Goal: Task Accomplishment & Management: Complete application form

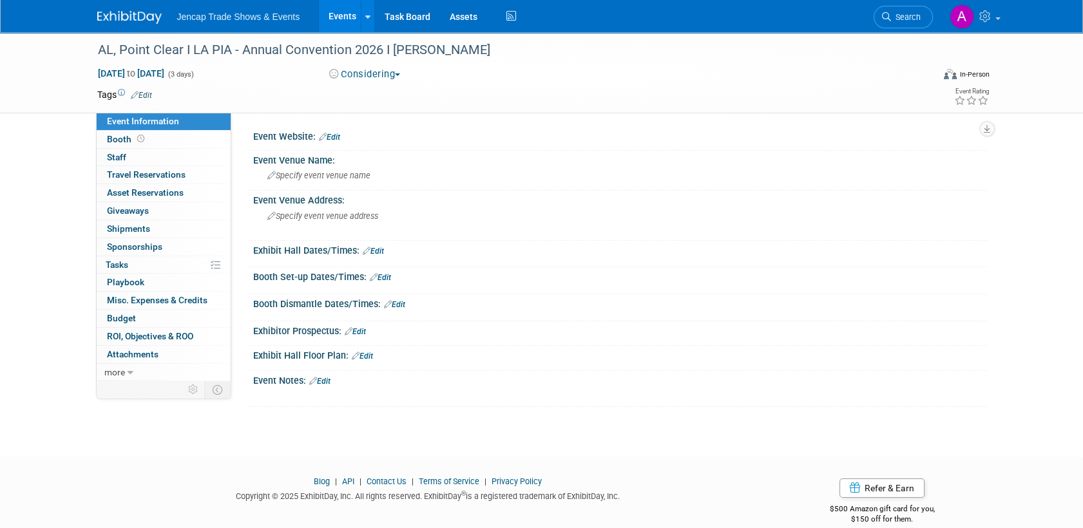
click at [336, 138] on link "Edit" at bounding box center [329, 137] width 21 height 9
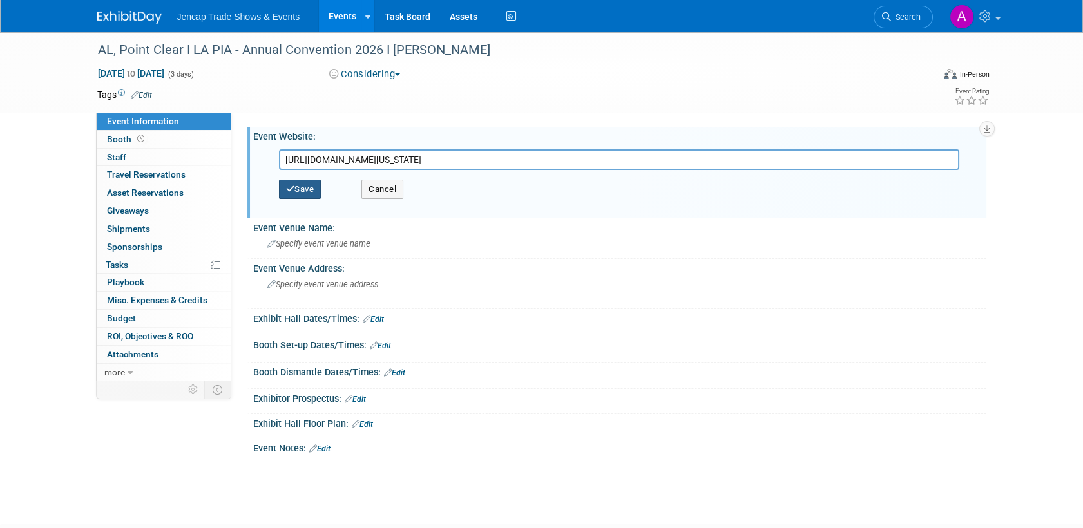
type input "[URL][DOMAIN_NAME][US_STATE]"
click at [308, 188] on button "Save" at bounding box center [300, 189] width 43 height 19
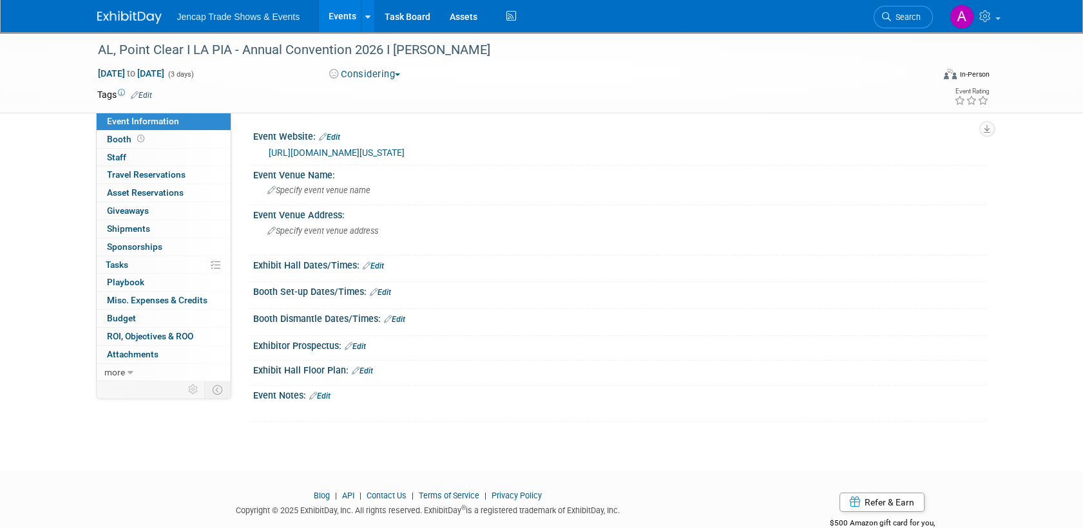
click at [125, 19] on img at bounding box center [129, 17] width 64 height 13
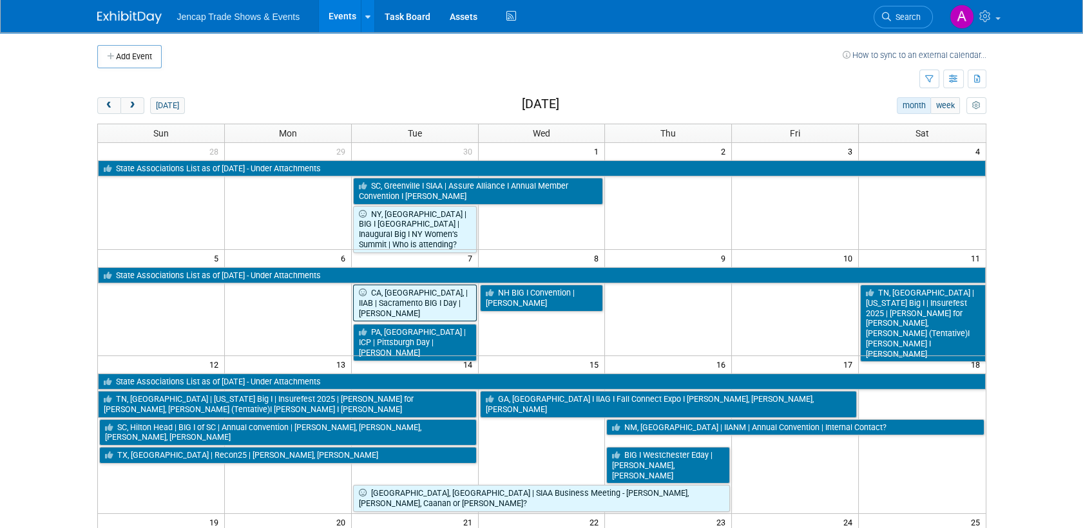
scroll to position [15, 0]
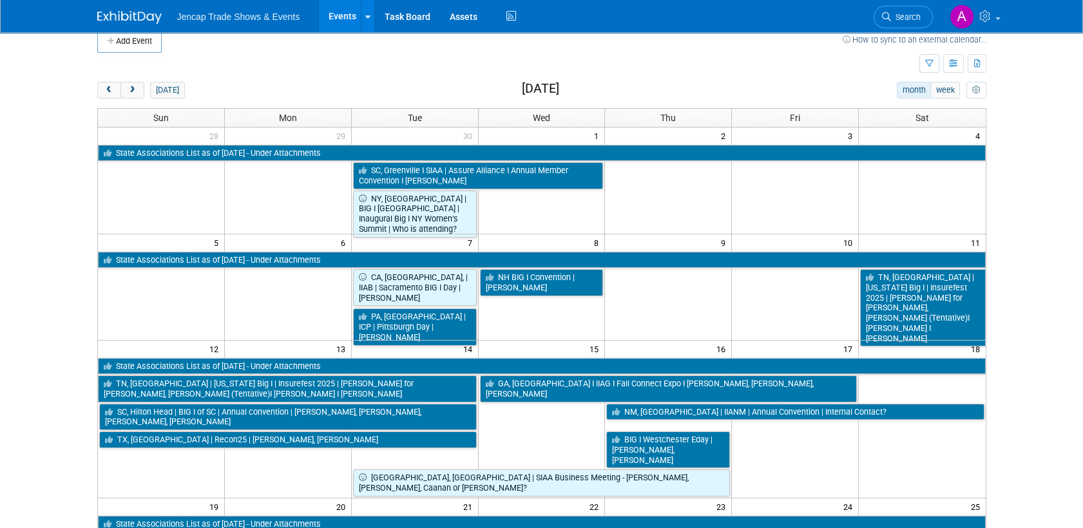
click at [306, 201] on td at bounding box center [287, 199] width 127 height 76
click at [104, 87] on span "prev" at bounding box center [109, 90] width 10 height 8
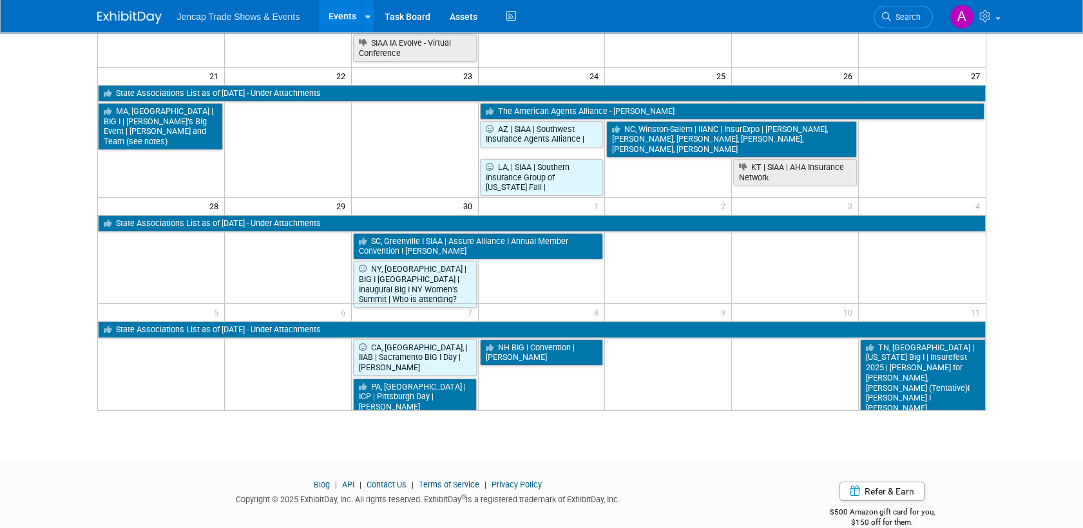
scroll to position [0, 0]
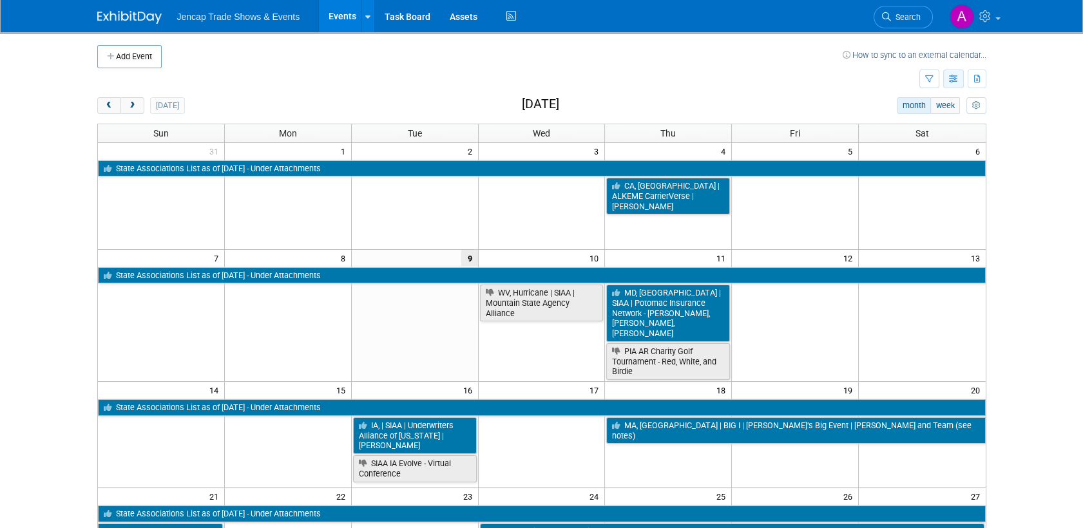
click at [950, 77] on icon "button" at bounding box center [954, 79] width 10 height 8
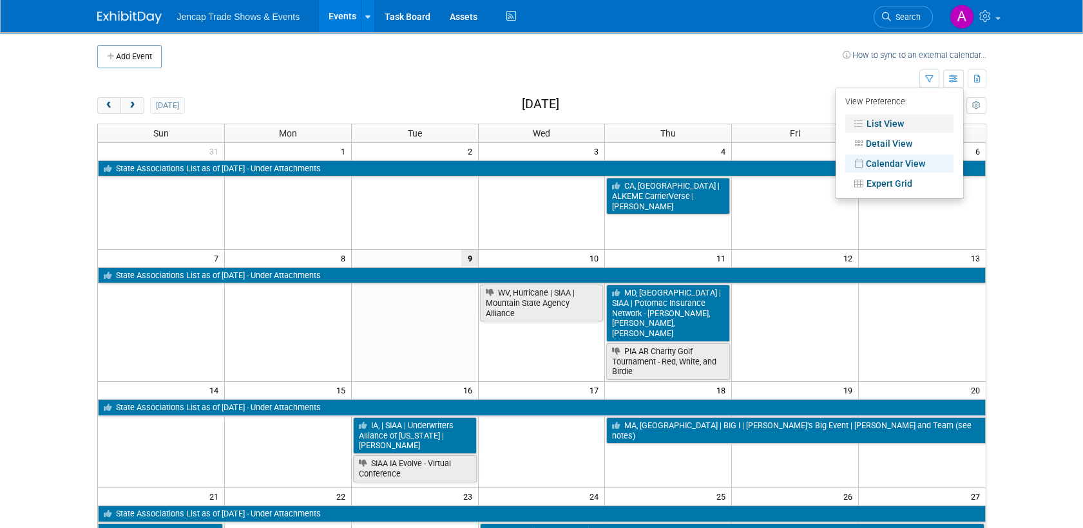
click at [897, 121] on link "List View" at bounding box center [899, 124] width 108 height 18
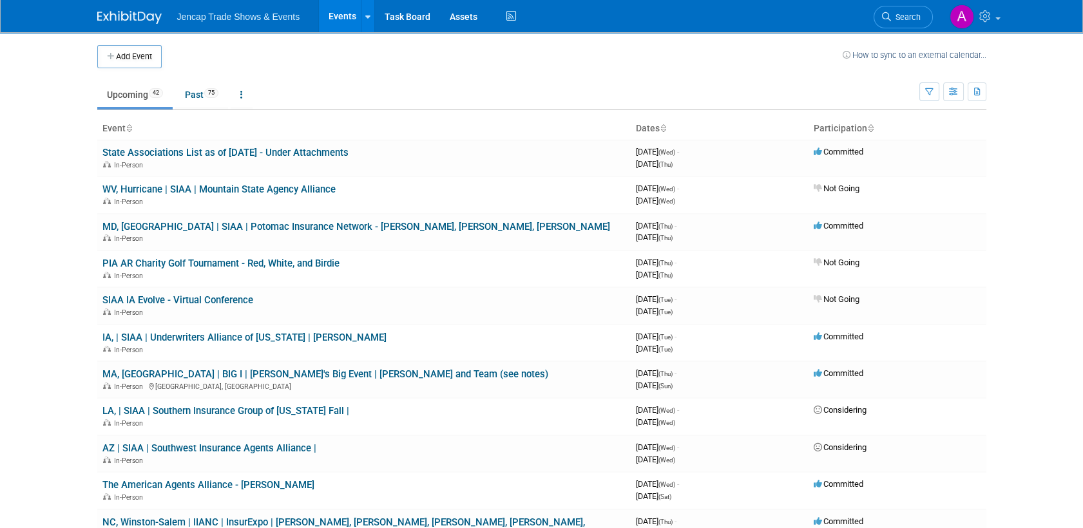
click at [140, 16] on img at bounding box center [129, 17] width 64 height 13
click at [119, 14] on img at bounding box center [129, 17] width 64 height 13
click at [123, 59] on button "Add Event" at bounding box center [129, 56] width 64 height 23
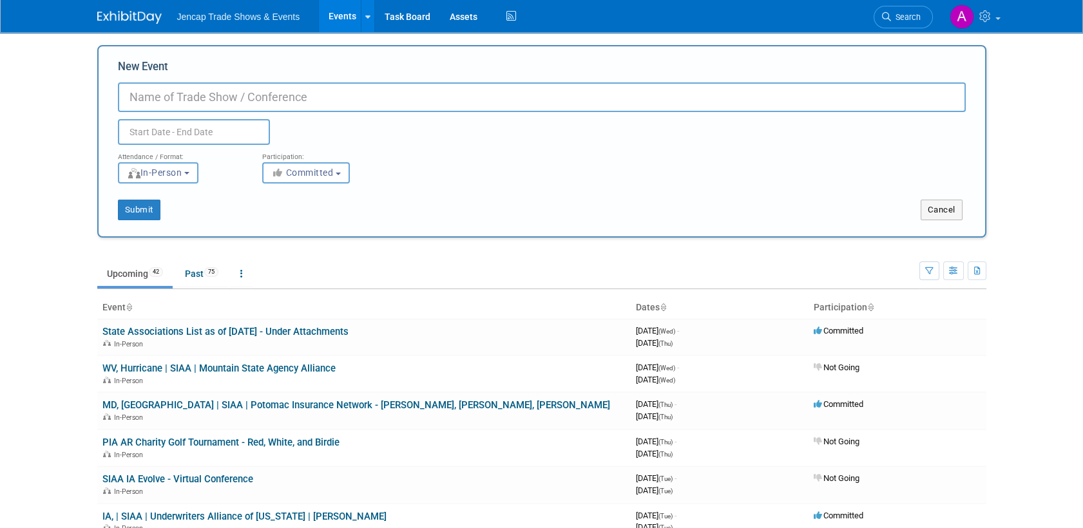
click at [177, 137] on input "text" at bounding box center [194, 132] width 152 height 26
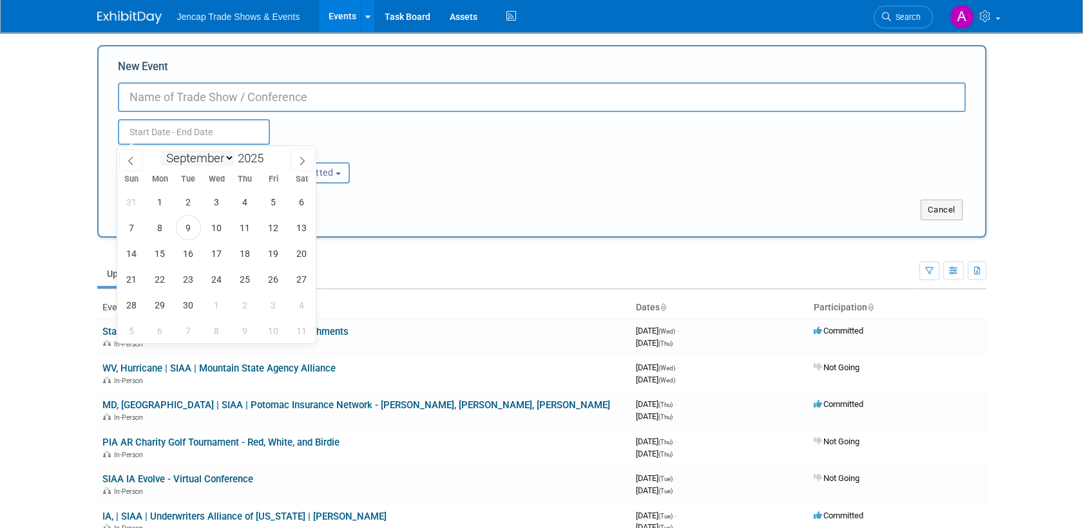
click at [226, 159] on select "January February March April May June July August September October November De…" at bounding box center [197, 158] width 74 height 16
select select "5"
click at [160, 150] on select "January February March April May June July August September October November De…" at bounding box center [197, 158] width 74 height 16
click at [269, 160] on span at bounding box center [268, 163] width 9 height 8
click at [269, 152] on span at bounding box center [268, 155] width 9 height 8
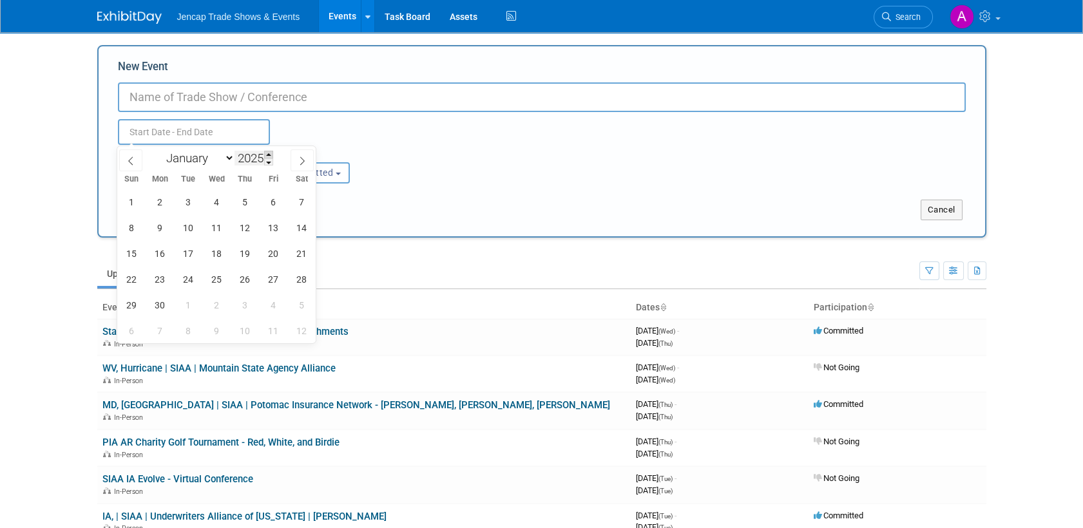
click at [269, 152] on span at bounding box center [268, 155] width 9 height 8
type input "2026"
click at [131, 254] on span "14" at bounding box center [131, 253] width 25 height 25
click at [214, 251] on span "17" at bounding box center [216, 253] width 25 height 25
type input "[DATE] to [DATE]"
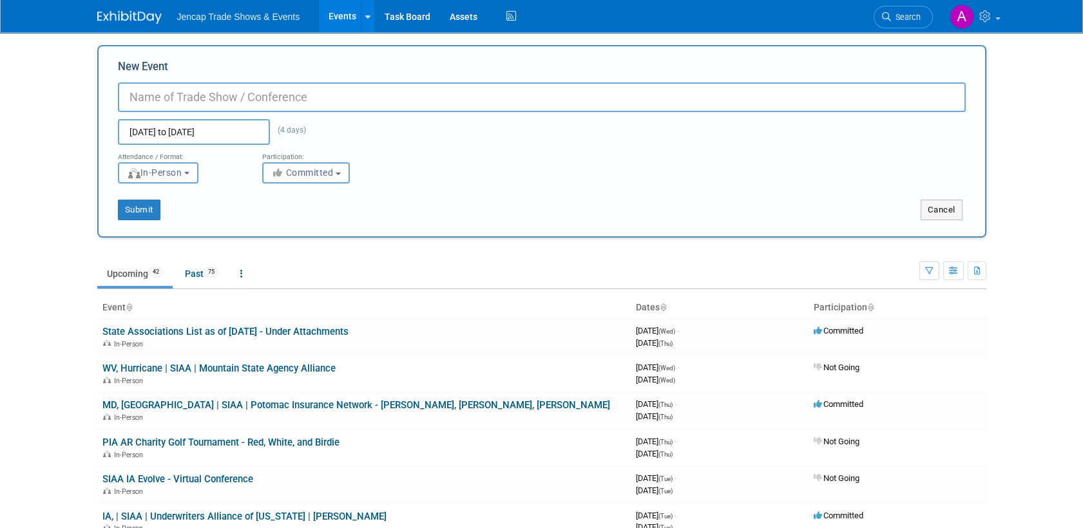
click at [142, 93] on input "New Event" at bounding box center [542, 97] width 848 height 30
type input "TBD I IIABL I Annual Convention"
click at [340, 175] on button "Committed" at bounding box center [306, 172] width 88 height 21
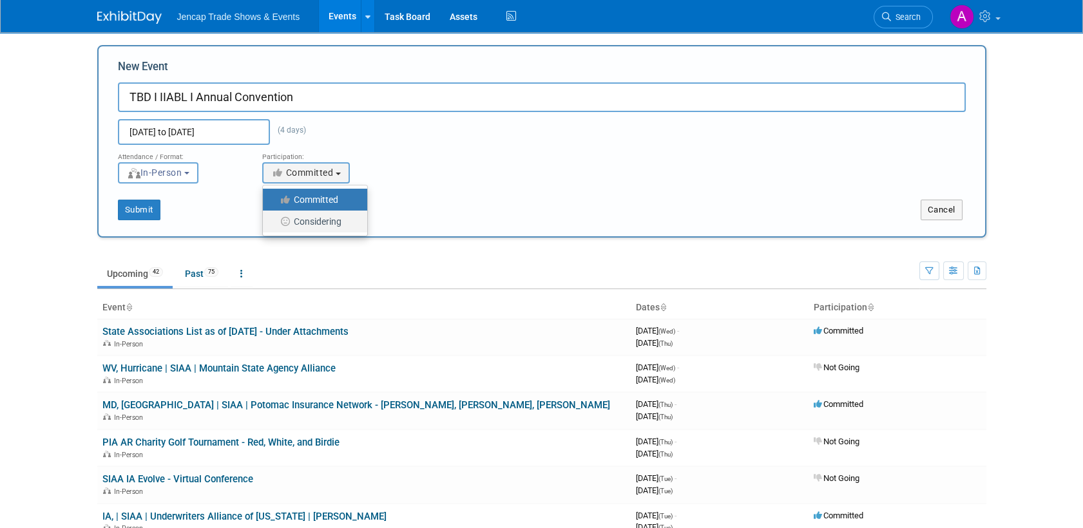
click at [329, 218] on label "Considering" at bounding box center [311, 221] width 85 height 17
click at [274, 218] on input "Considering" at bounding box center [270, 222] width 8 height 8
select select "2"
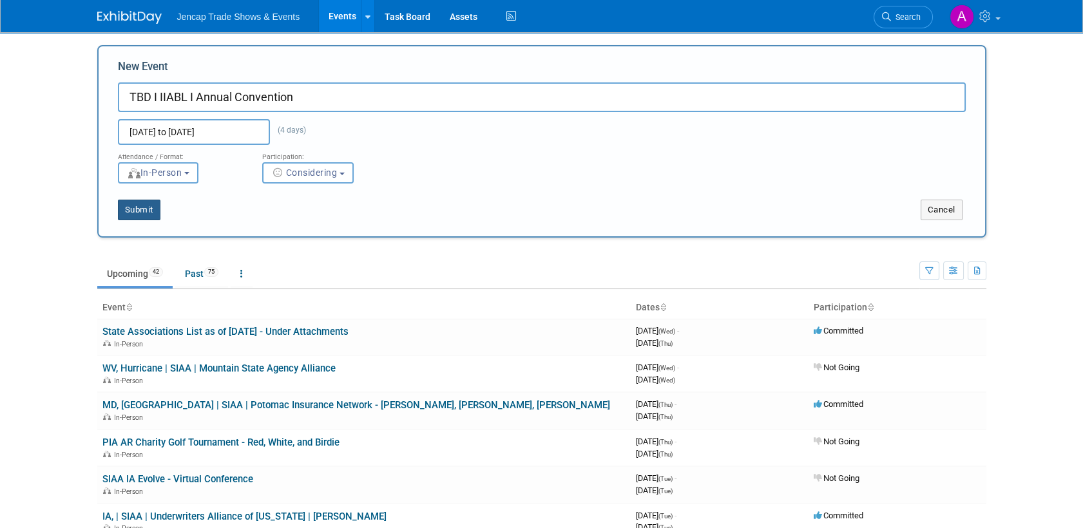
click at [140, 207] on button "Submit" at bounding box center [139, 210] width 43 height 21
type input "TBD I IIABL I Annual Convention"
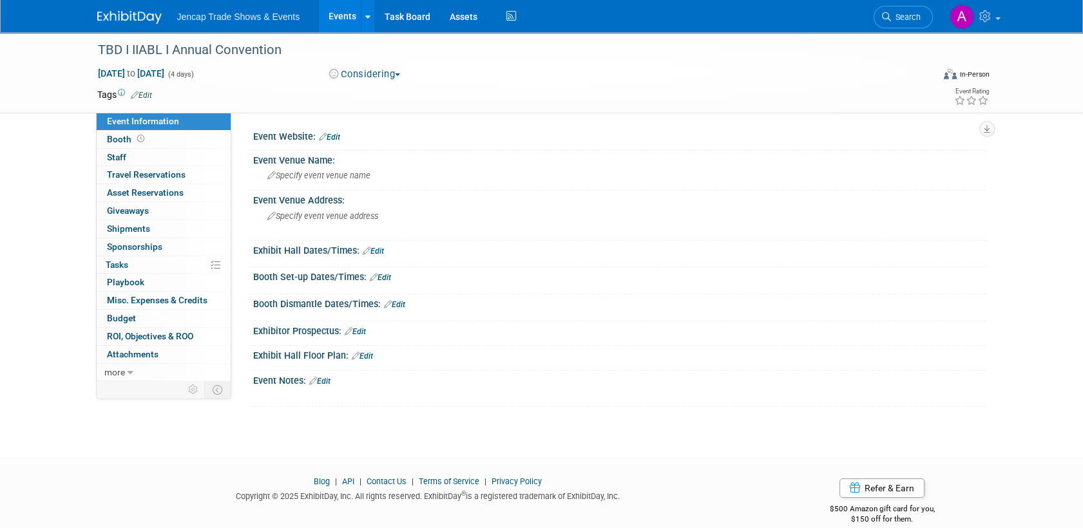
click at [330, 138] on link "Edit" at bounding box center [329, 137] width 21 height 9
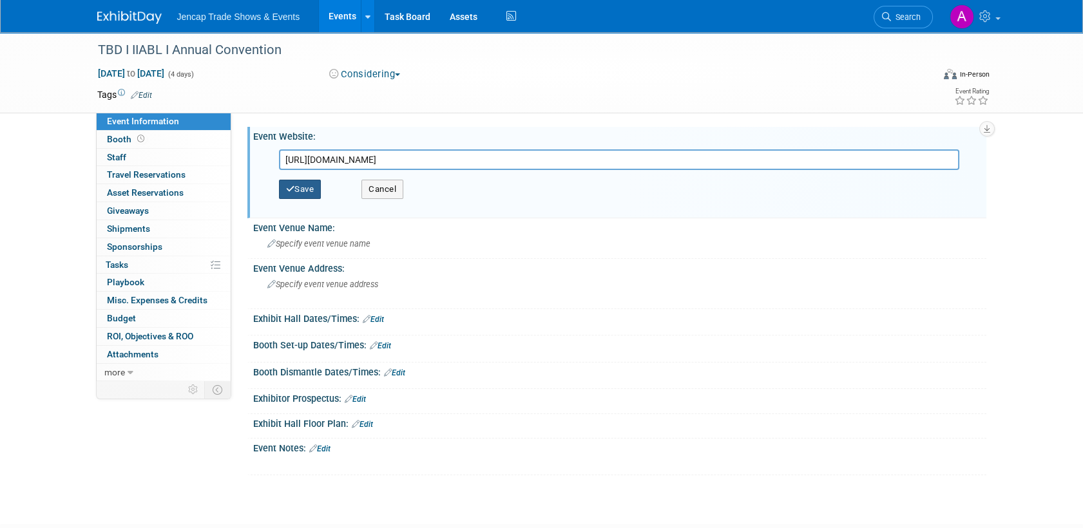
type input "https://www.iiabl.com/Events/Pages/Convention/default.aspx"
click at [307, 188] on button "Save" at bounding box center [300, 189] width 43 height 19
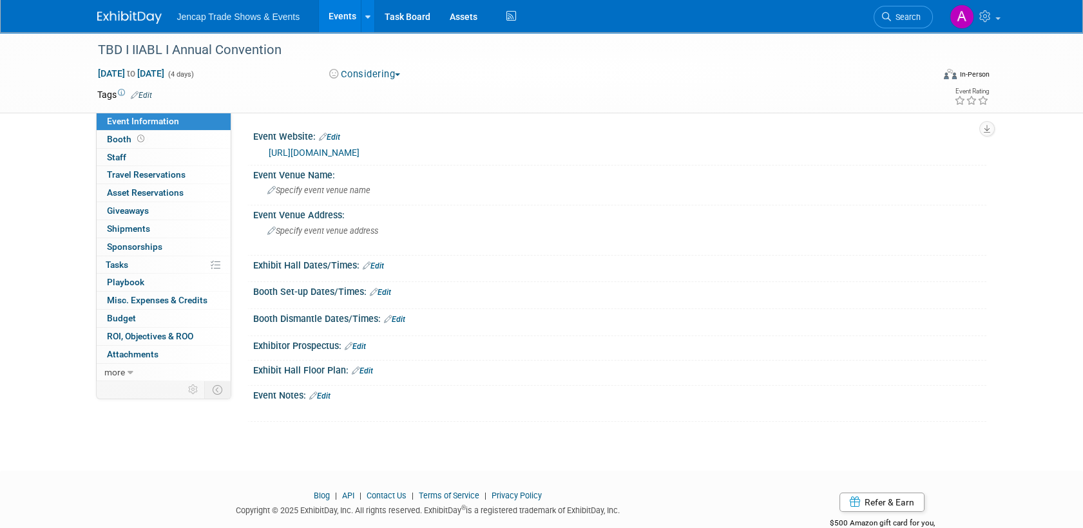
click at [119, 17] on img at bounding box center [129, 17] width 64 height 13
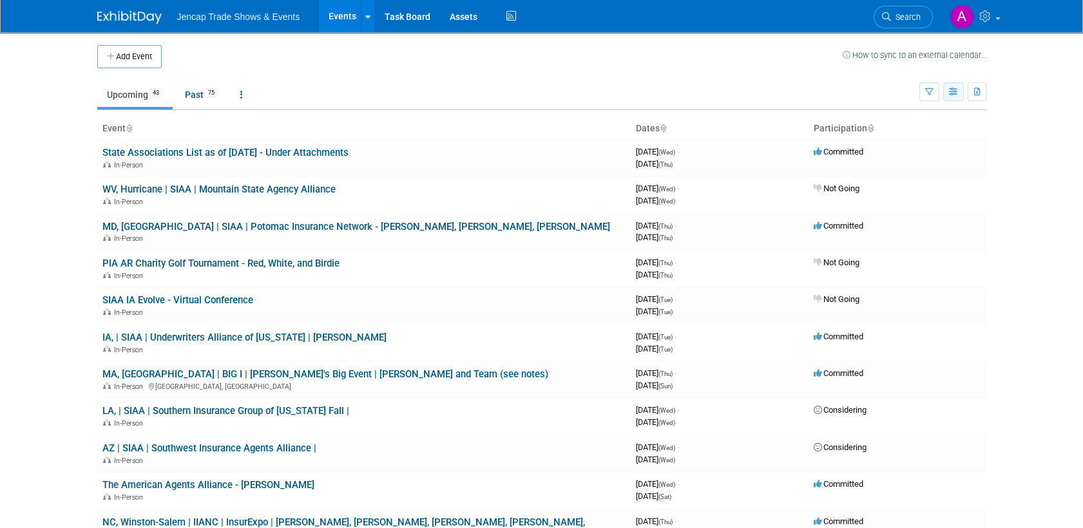
click at [948, 90] on button "button" at bounding box center [953, 91] width 21 height 19
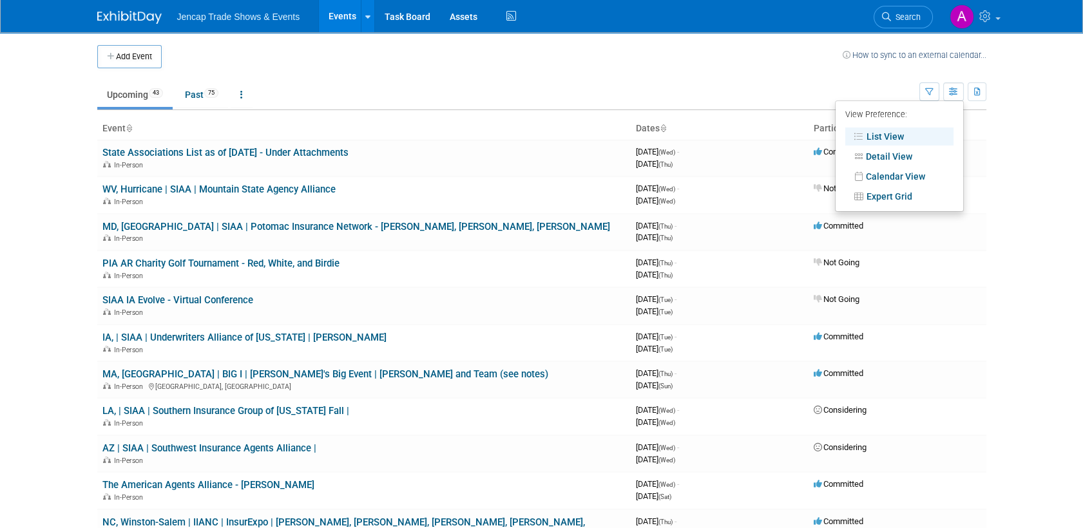
click at [890, 137] on link "List View" at bounding box center [899, 137] width 108 height 18
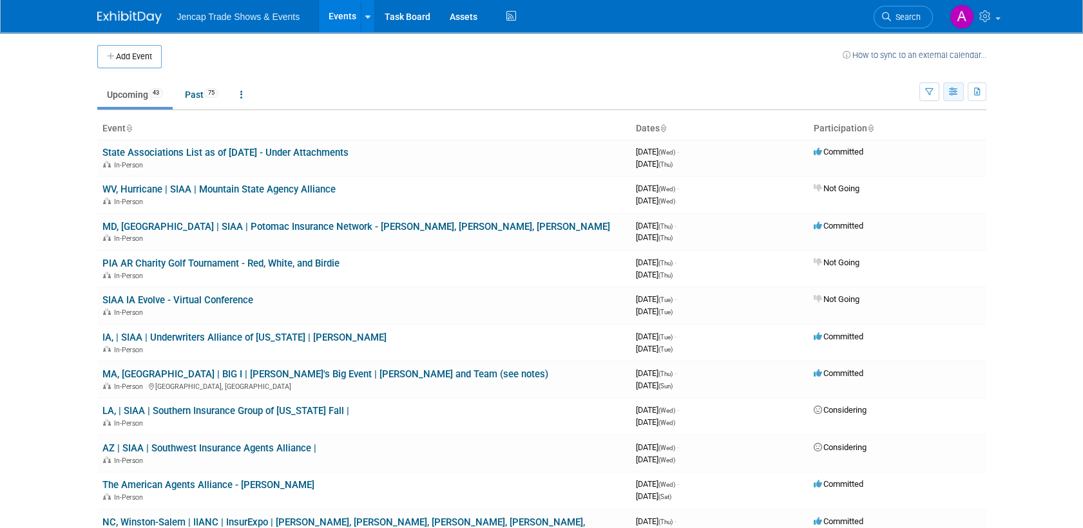
click at [949, 90] on icon "button" at bounding box center [954, 92] width 10 height 8
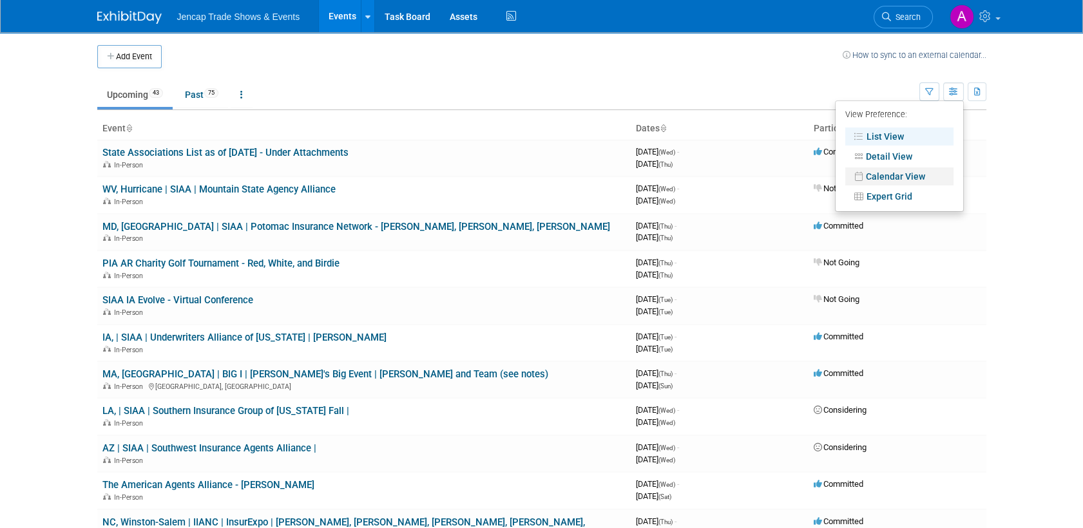
click at [887, 177] on link "Calendar View" at bounding box center [899, 177] width 108 height 18
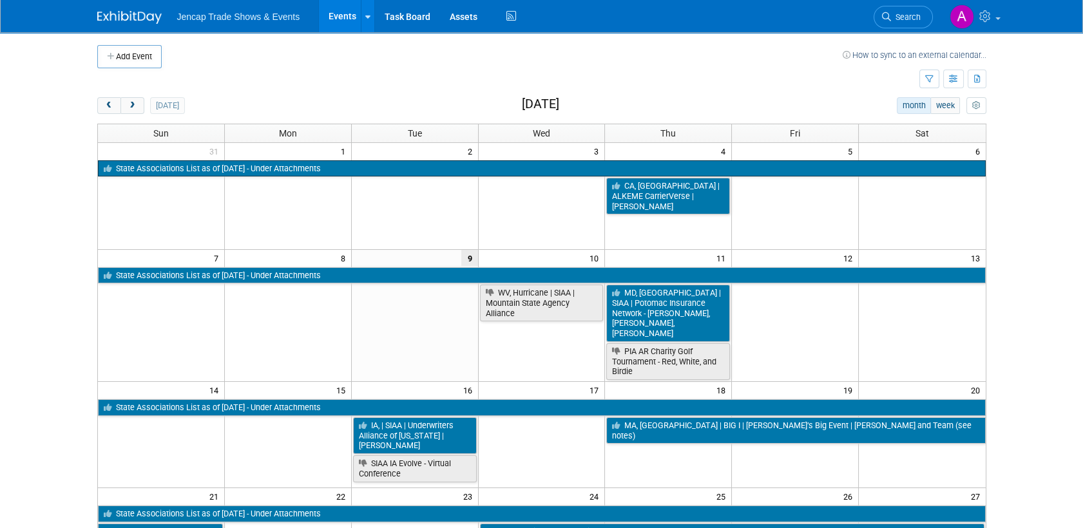
click at [140, 171] on link "State Associations List as of [DATE] - Under Attachments" at bounding box center [542, 168] width 888 height 17
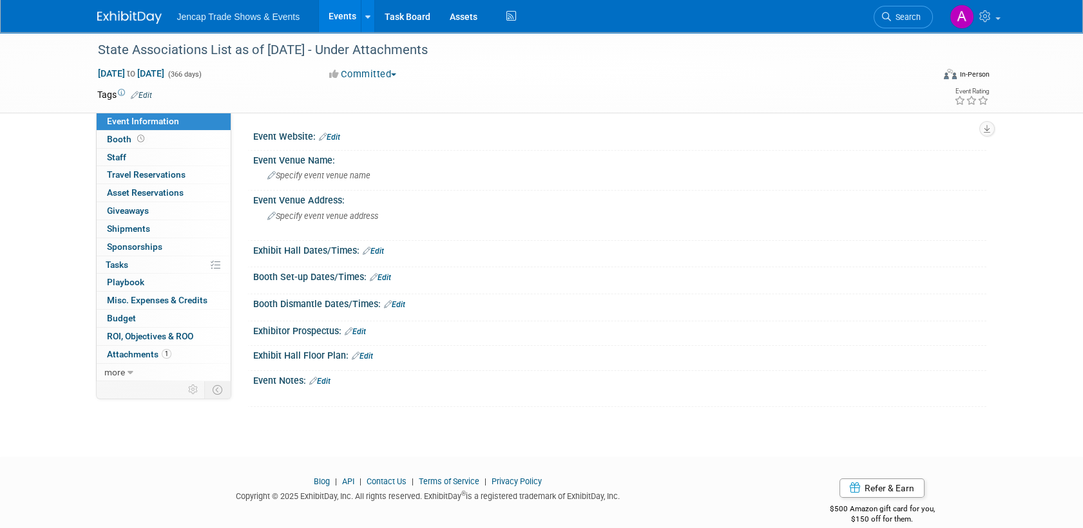
click at [122, 17] on img at bounding box center [129, 17] width 64 height 13
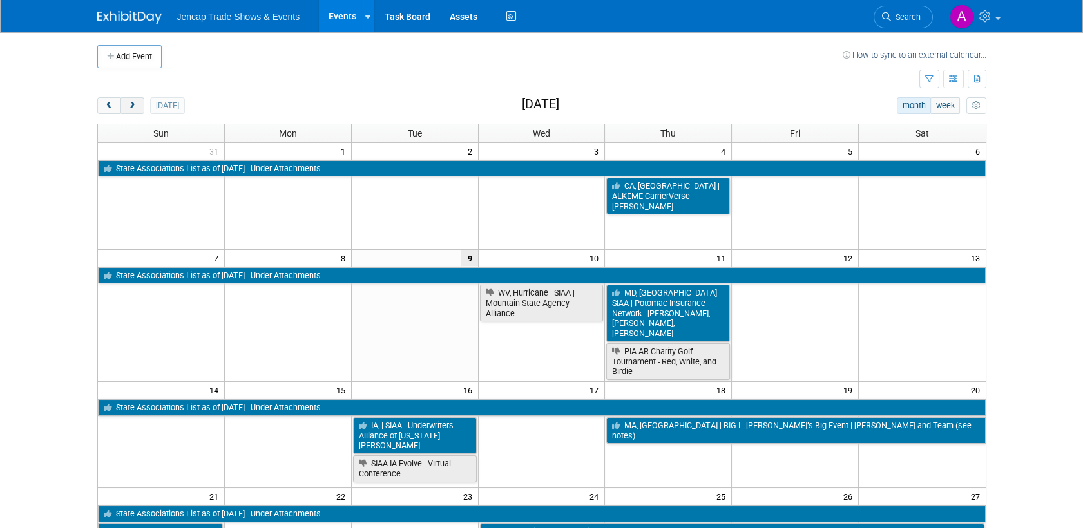
click at [137, 103] on span "next" at bounding box center [133, 106] width 10 height 8
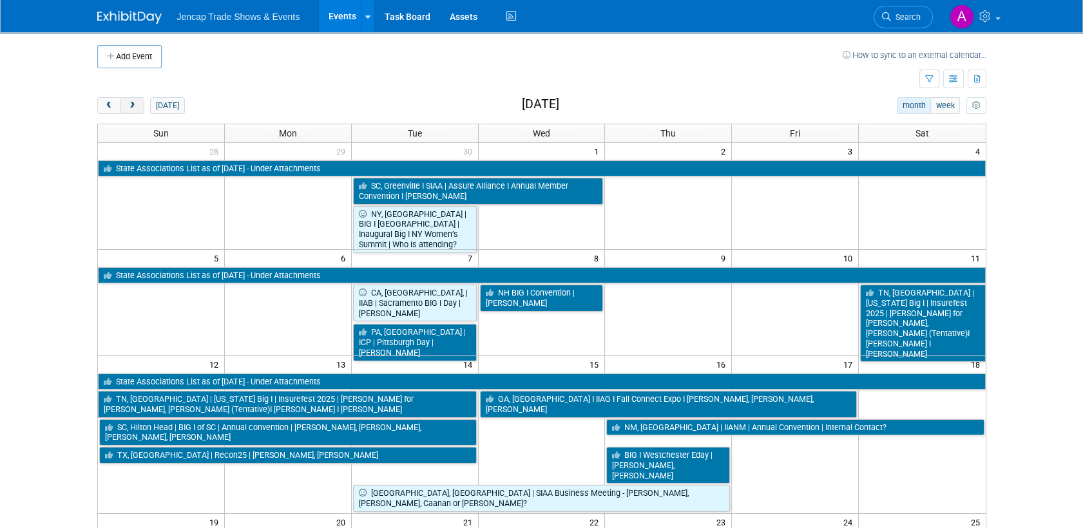
click at [137, 103] on span "next" at bounding box center [133, 106] width 10 height 8
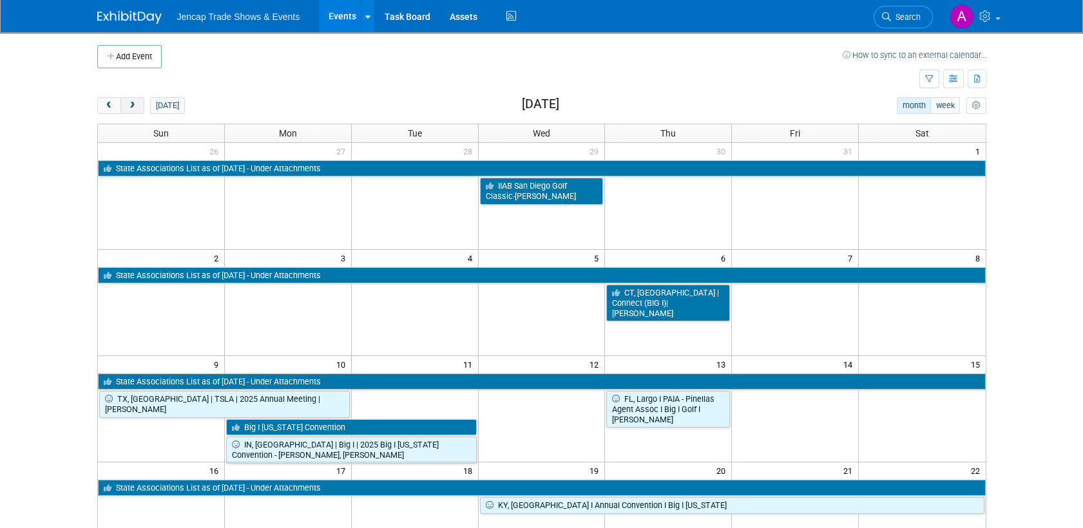
click at [137, 103] on span "next" at bounding box center [133, 106] width 10 height 8
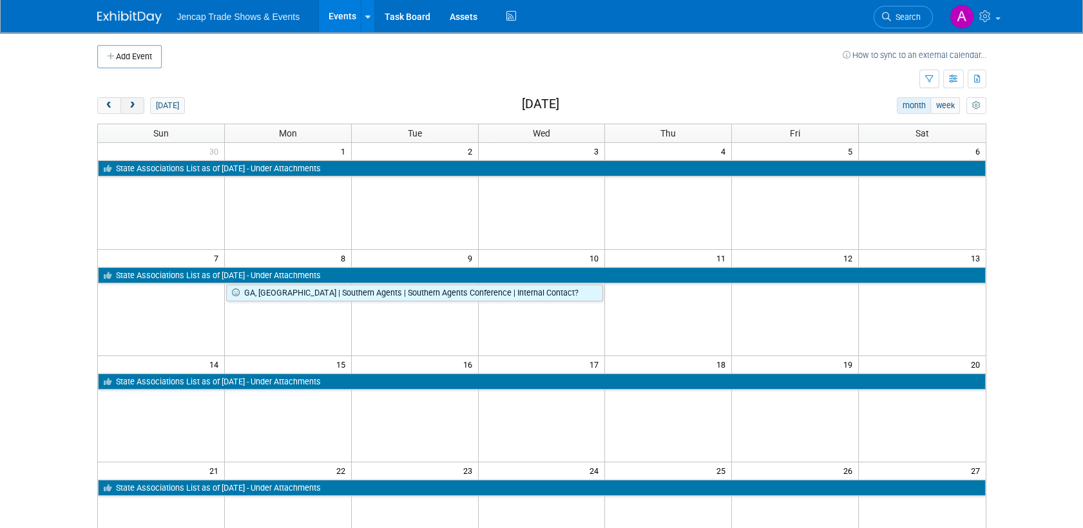
click at [137, 103] on span "next" at bounding box center [133, 106] width 10 height 8
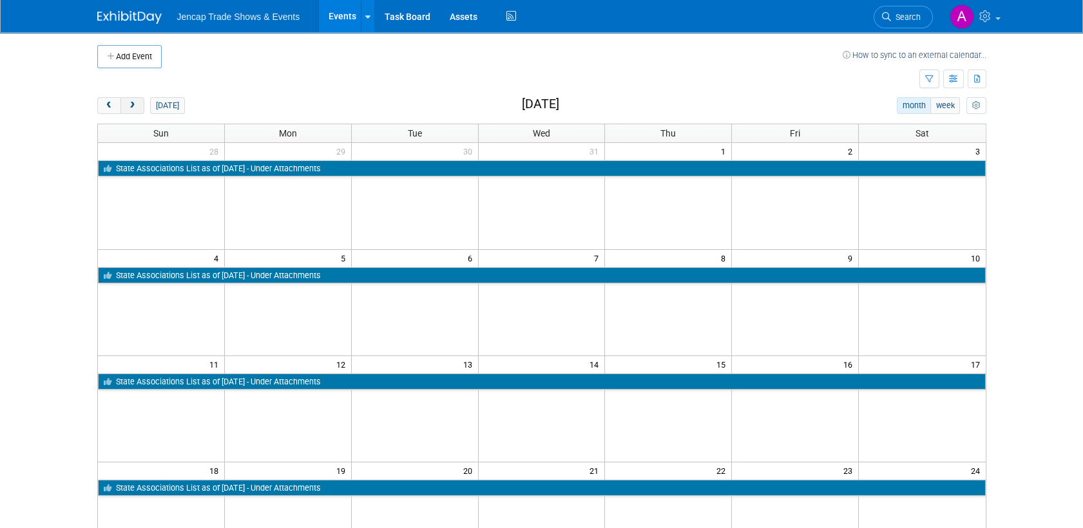
click at [137, 103] on span "next" at bounding box center [133, 106] width 10 height 8
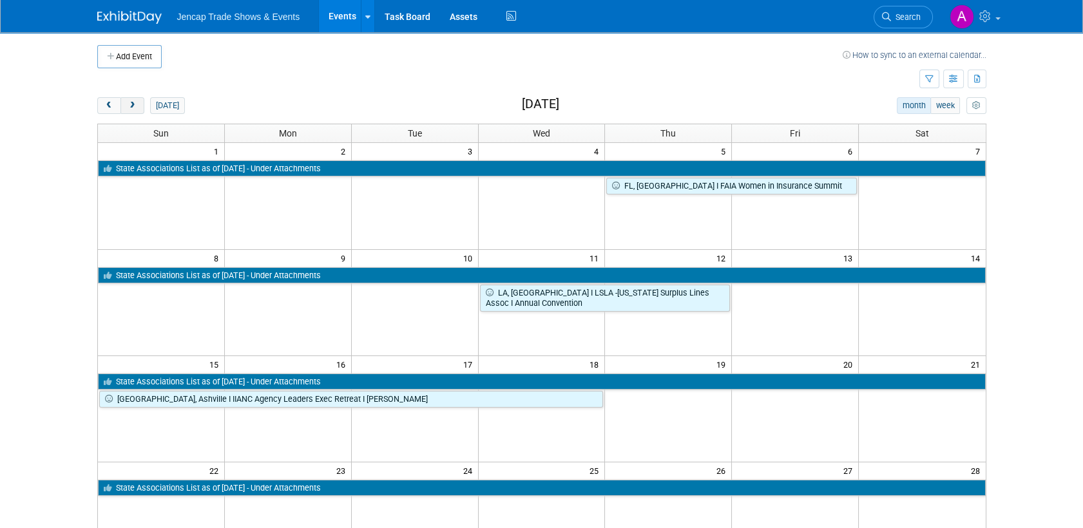
click at [137, 103] on span "next" at bounding box center [133, 106] width 10 height 8
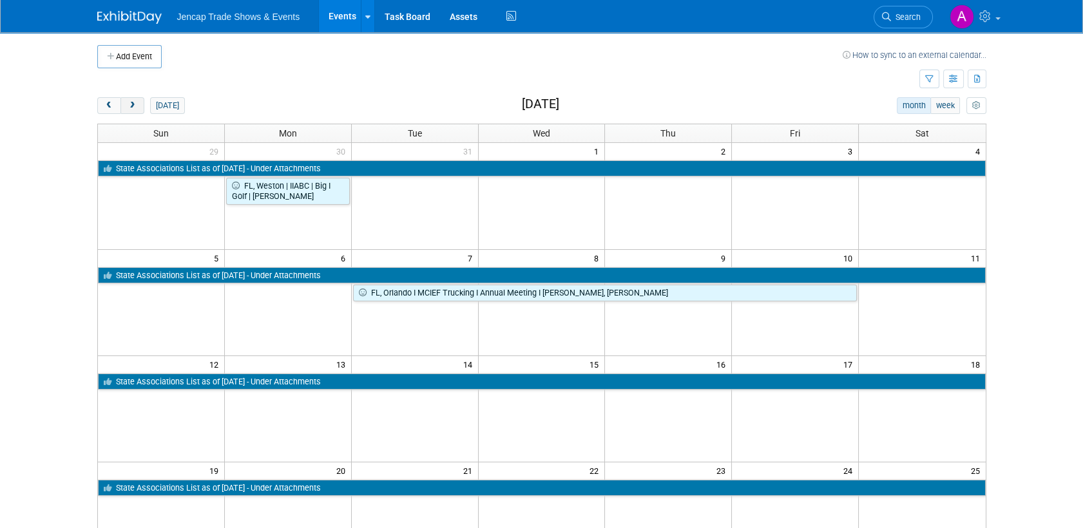
click at [137, 103] on span "next" at bounding box center [133, 106] width 10 height 8
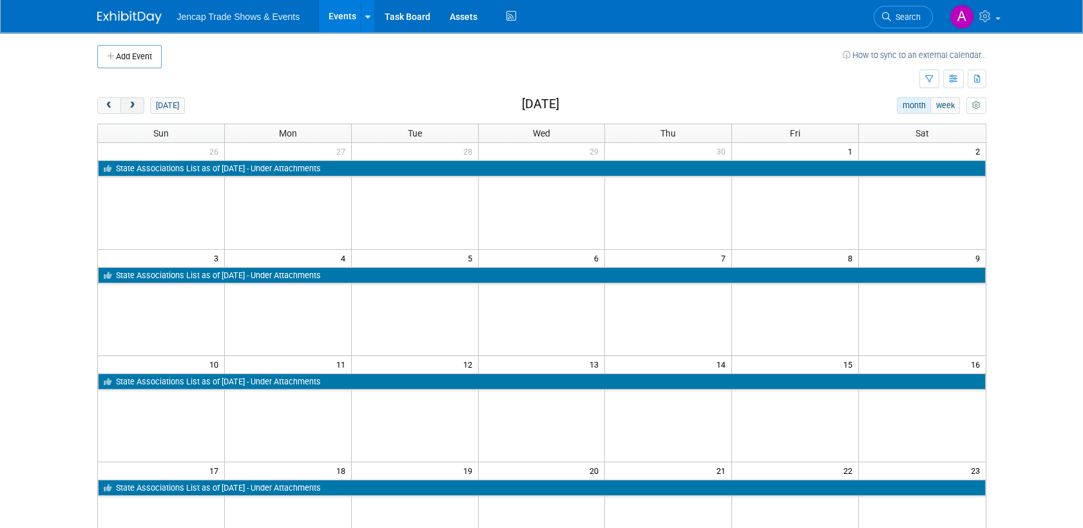
click at [137, 103] on span "next" at bounding box center [133, 106] width 10 height 8
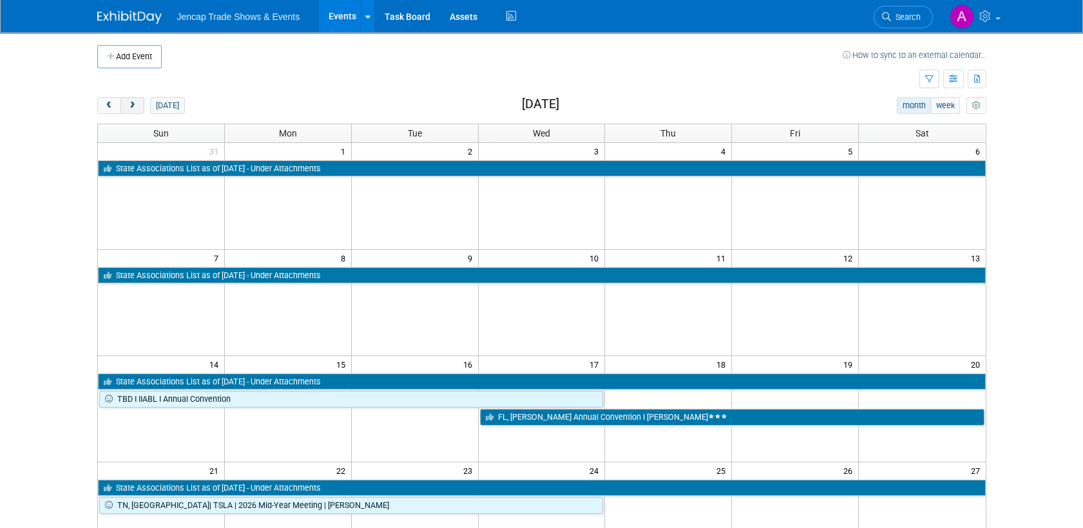
click at [135, 103] on span "next" at bounding box center [133, 106] width 10 height 8
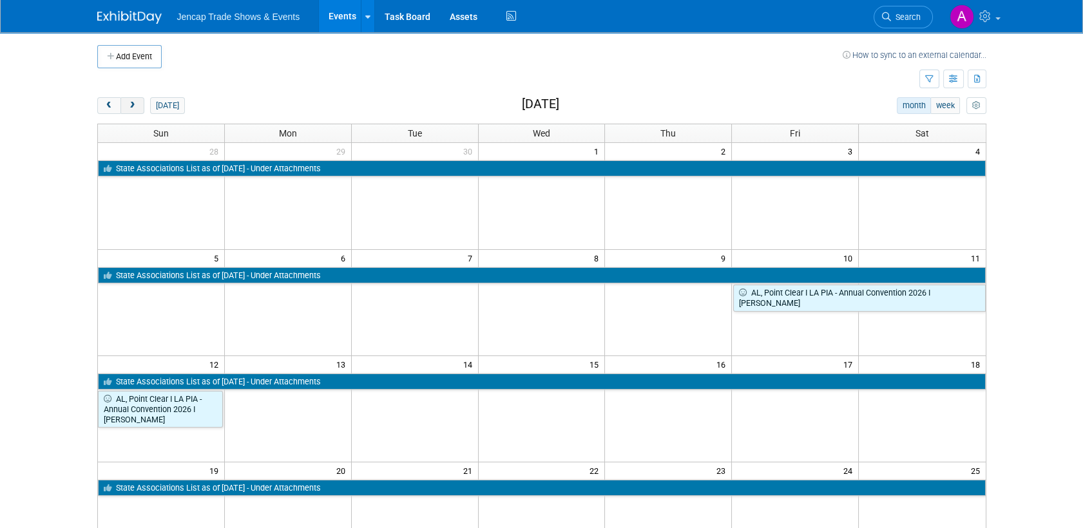
click at [135, 103] on span "next" at bounding box center [133, 106] width 10 height 8
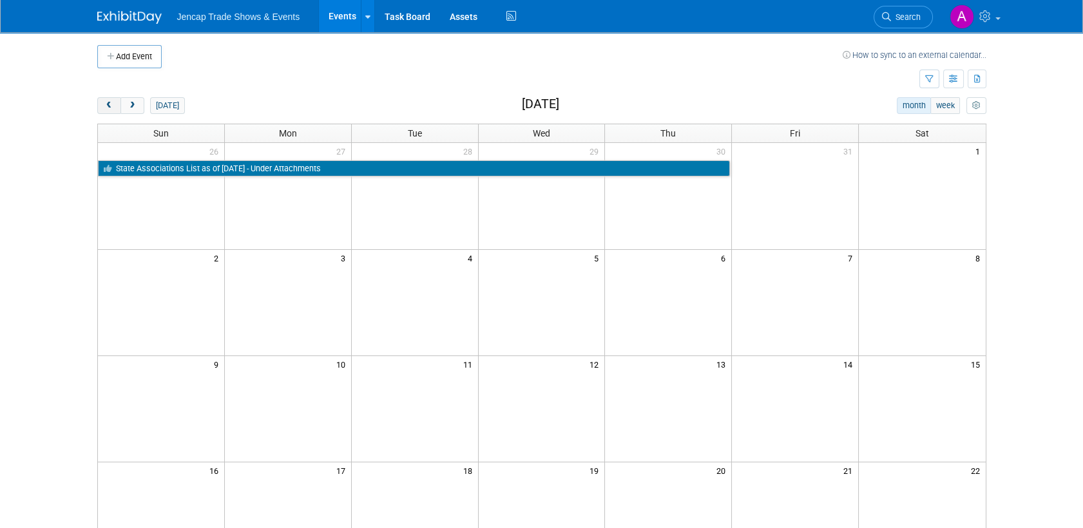
click at [110, 106] on span "prev" at bounding box center [109, 106] width 10 height 8
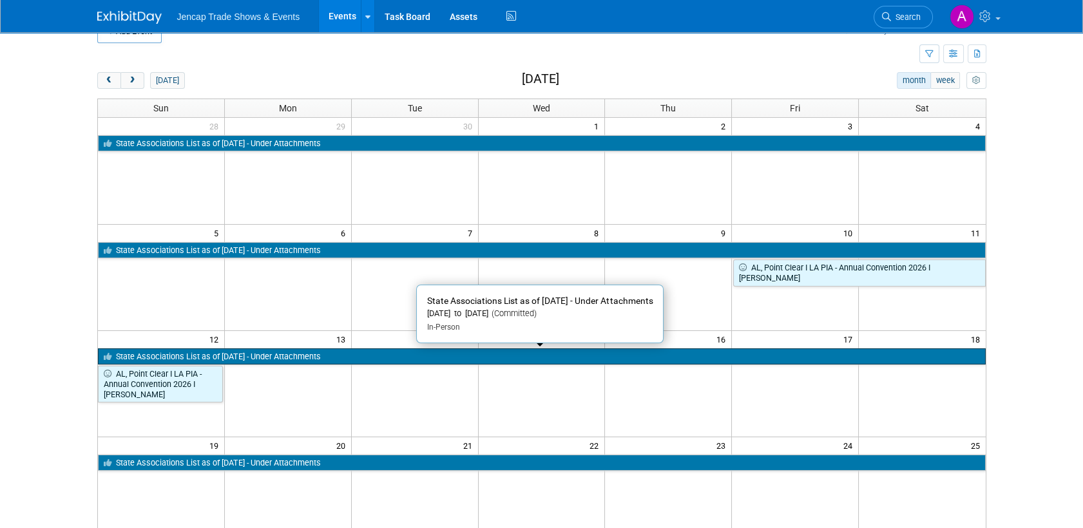
scroll to position [23, 0]
